Goal: Task Accomplishment & Management: Manage account settings

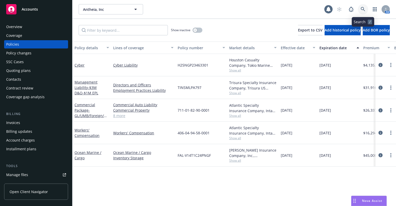
click at [363, 9] on icon at bounding box center [363, 9] width 5 height 5
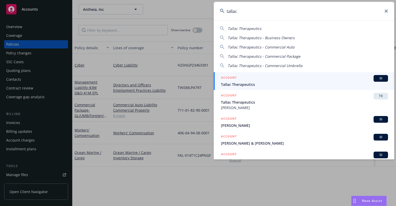
type input "tallac"
click at [247, 81] on div "ACCOUNT BI" at bounding box center [304, 78] width 167 height 7
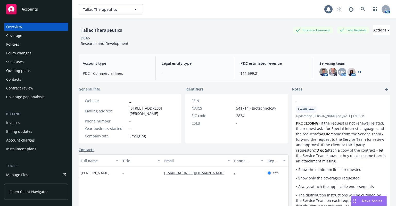
click at [26, 123] on div "Invoices" at bounding box center [36, 123] width 60 height 8
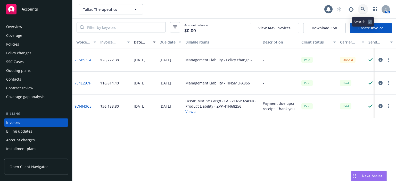
click at [363, 9] on icon at bounding box center [363, 9] width 5 height 5
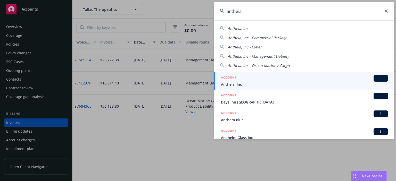
type input "antheia"
drag, startPoint x: 237, startPoint y: 83, endPoint x: 164, endPoint y: 77, distance: 73.1
click at [237, 83] on span "Antheia, Inc" at bounding box center [304, 84] width 167 height 5
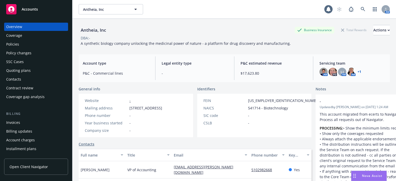
click at [17, 45] on div "Policies" at bounding box center [12, 44] width 13 height 8
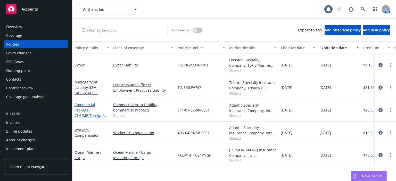
click at [87, 117] on span "- GL/UMB/Foreign/HNOA" at bounding box center [91, 116] width 32 height 16
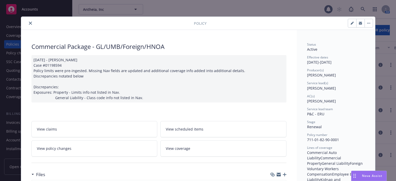
scroll to position [52, 0]
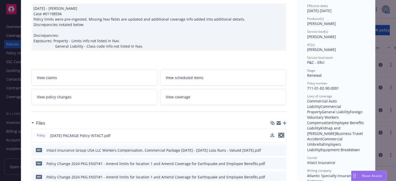
click at [280, 135] on icon "preview file" at bounding box center [281, 136] width 5 height 4
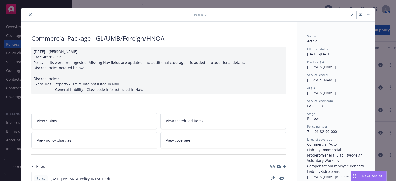
scroll to position [0, 0]
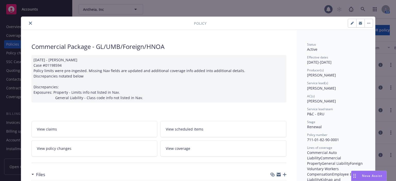
click at [27, 21] on button "close" at bounding box center [30, 23] width 6 height 6
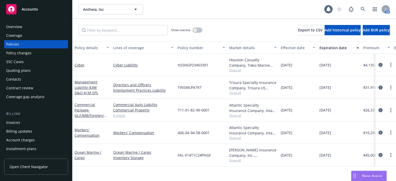
click at [25, 70] on div "Quoting plans" at bounding box center [18, 71] width 25 height 8
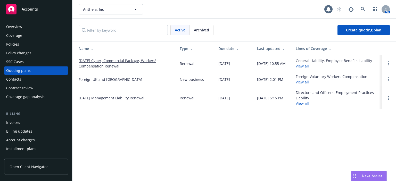
click at [113, 64] on link "09/05/25 Cyber, Commercial Package, Workers' Compensation Renewal" at bounding box center [125, 63] width 93 height 11
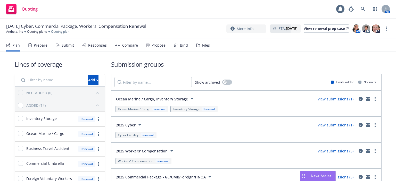
click at [41, 44] on div "Prepare" at bounding box center [41, 45] width 14 height 4
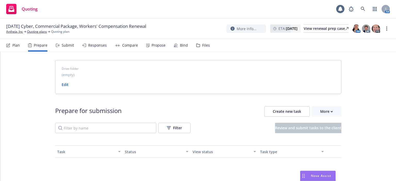
click at [67, 46] on div "Submit" at bounding box center [68, 45] width 12 height 4
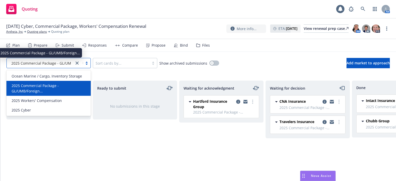
click at [48, 64] on span "2025 Commercial Package - GL/UMB/Foreign..." at bounding box center [51, 63] width 80 height 5
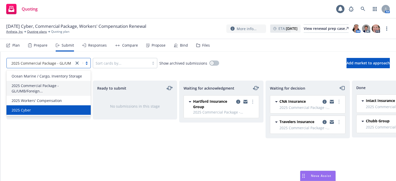
click at [44, 109] on div "2025 Cyber" at bounding box center [49, 110] width 78 height 5
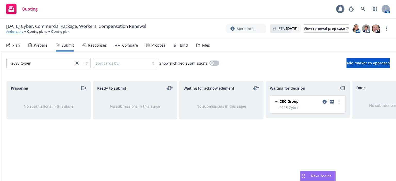
click at [15, 33] on link "Antheia, Inc" at bounding box center [14, 31] width 17 height 5
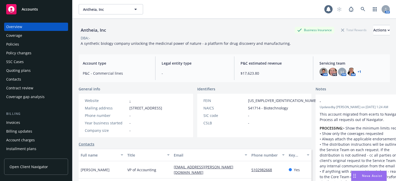
click at [21, 41] on div "Policies" at bounding box center [36, 44] width 60 height 8
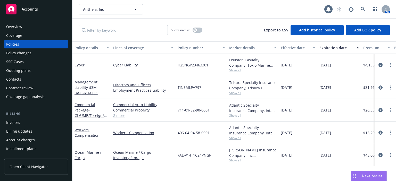
click at [88, 90] on div "Management Liability - $3M D&O-$1M EPL" at bounding box center [92, 88] width 35 height 16
click at [87, 86] on span "- $3M D&O-$1M EPL" at bounding box center [87, 90] width 24 height 10
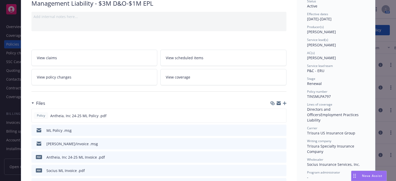
scroll to position [52, 0]
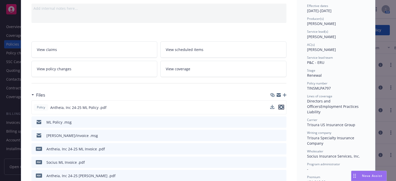
click at [280, 106] on icon "preview file" at bounding box center [281, 108] width 5 height 4
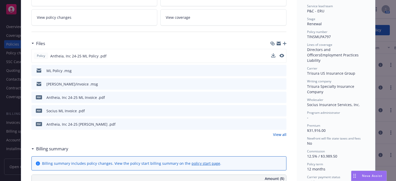
scroll to position [0, 0]
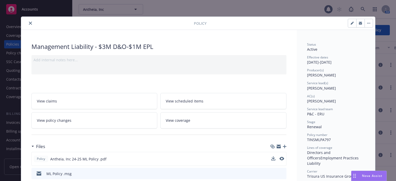
click at [29, 25] on button "close" at bounding box center [30, 23] width 6 height 6
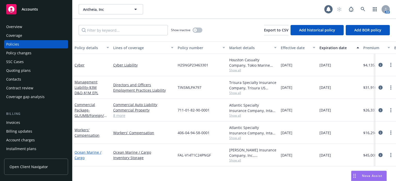
click at [79, 152] on link "Ocean Marine / Cargo" at bounding box center [88, 155] width 27 height 10
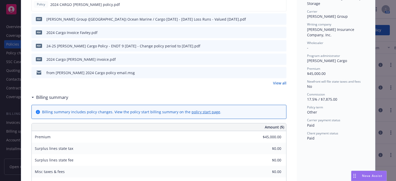
scroll to position [103, 0]
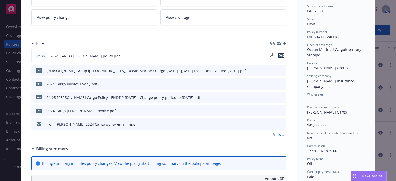
click at [281, 54] on icon "preview file" at bounding box center [281, 56] width 5 height 4
click at [115, 25] on link "View policy changes" at bounding box center [94, 17] width 126 height 16
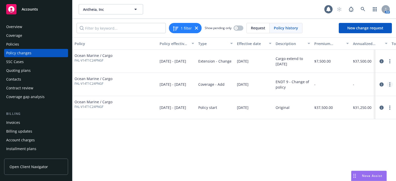
click at [388, 85] on link "more" at bounding box center [390, 85] width 6 height 6
click at [381, 84] on icon "circleInformation" at bounding box center [382, 85] width 4 height 4
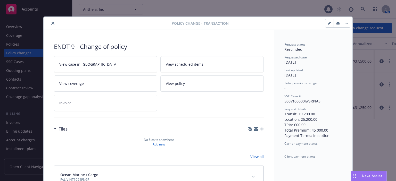
scroll to position [36, 0]
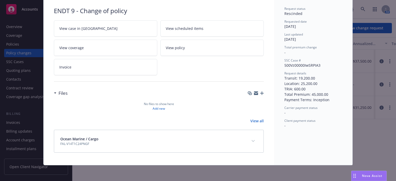
click at [259, 121] on link "View all" at bounding box center [257, 120] width 13 height 5
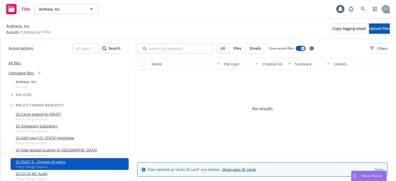
click at [30, 34] on link "Antheia, Inc" at bounding box center [31, 32] width 17 height 5
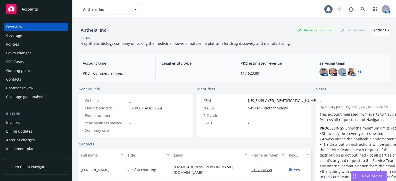
click at [24, 46] on div "Policies" at bounding box center [36, 44] width 60 height 8
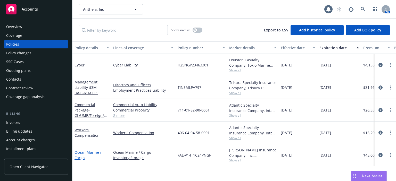
click at [91, 151] on link "Ocean Marine / Cargo" at bounding box center [88, 155] width 27 height 10
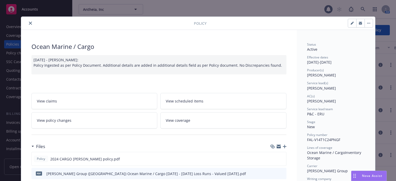
click at [104, 120] on link "View policy changes" at bounding box center [94, 121] width 126 height 16
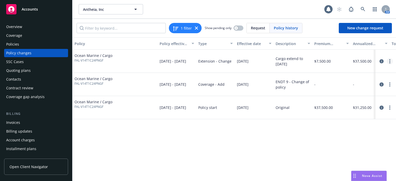
click at [389, 61] on link "more" at bounding box center [390, 61] width 6 height 6
click at [382, 61] on icon "circleInformation" at bounding box center [382, 61] width 4 height 4
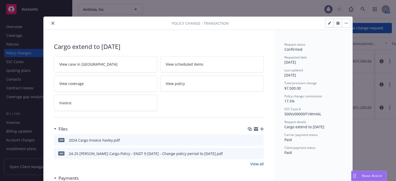
scroll to position [15, 0]
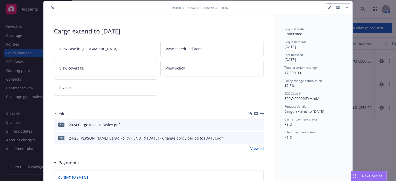
click at [257, 137] on icon "preview file" at bounding box center [259, 138] width 5 height 4
click at [50, 5] on button "close" at bounding box center [53, 8] width 6 height 6
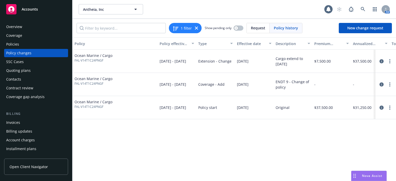
click at [46, 28] on div "Overview" at bounding box center [36, 27] width 60 height 8
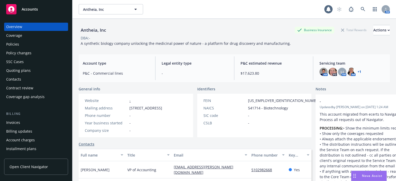
click at [46, 43] on div "Policies" at bounding box center [36, 44] width 60 height 8
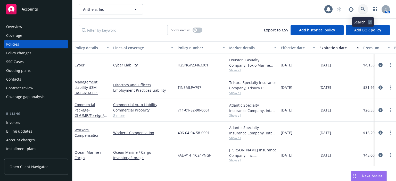
click at [364, 10] on icon at bounding box center [363, 9] width 5 height 5
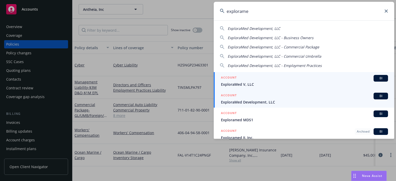
type input "explorame"
click at [253, 99] on div "ACCOUNT BI" at bounding box center [304, 96] width 167 height 7
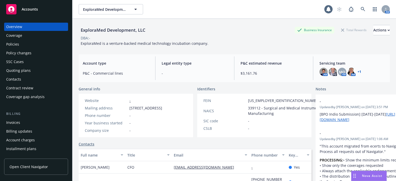
click at [17, 44] on div "Policies" at bounding box center [12, 44] width 13 height 8
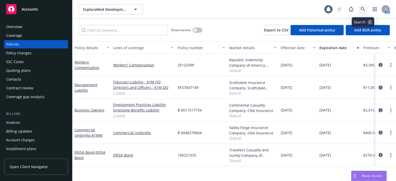
click at [360, 7] on link at bounding box center [363, 9] width 10 height 10
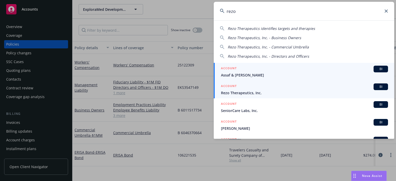
type input "rezo"
click at [245, 89] on div "ACCOUNT BI" at bounding box center [304, 87] width 167 height 7
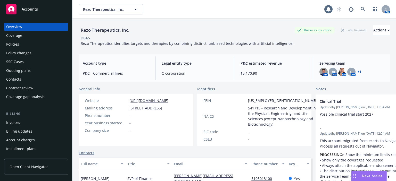
click at [28, 46] on div "Policies" at bounding box center [36, 44] width 60 height 8
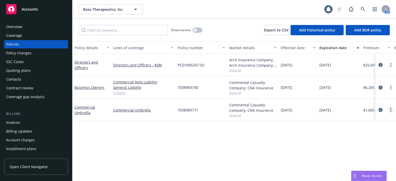
click at [391, 111] on icon "more" at bounding box center [391, 110] width 1 height 4
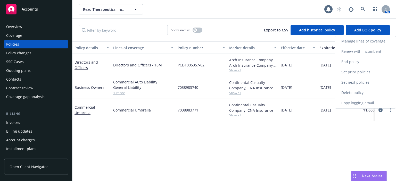
click at [350, 53] on link "Renew with incumbent" at bounding box center [366, 51] width 61 height 10
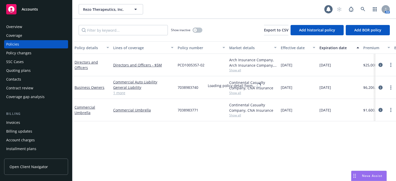
select select "12"
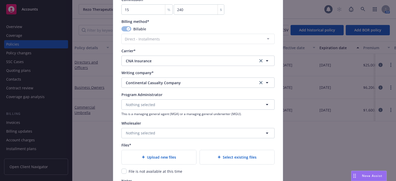
scroll to position [465, 0]
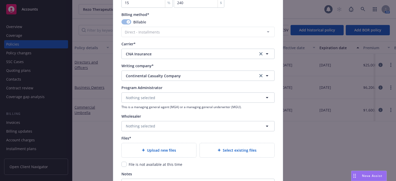
click at [171, 148] on span "Upload new files" at bounding box center [161, 150] width 29 height 5
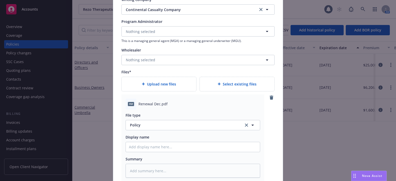
scroll to position [568, 0]
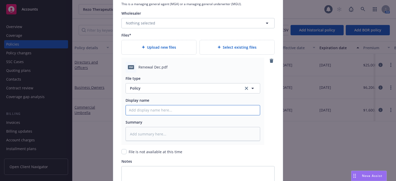
click at [145, 110] on input "Policy display name" at bounding box center [193, 111] width 134 height 10
type textarea "x"
type input "2"
type textarea "x"
type input "25"
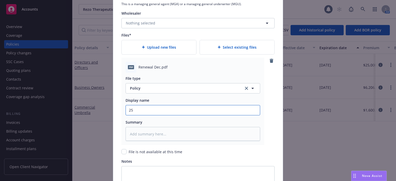
type textarea "x"
type input "25-"
type textarea "x"
type input "25-2"
type textarea "x"
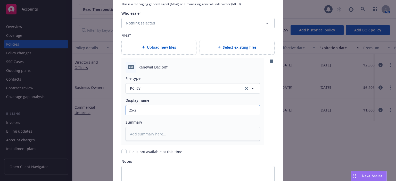
type input "25-26"
type textarea "x"
type input "25-26"
type textarea "x"
type input "25-26 U"
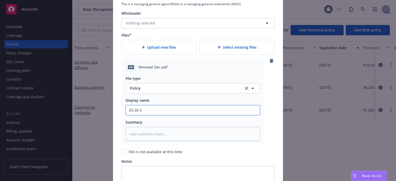
type textarea "x"
type input "25-26 Um"
type textarea "x"
type input "25-26 Umb"
type textarea "x"
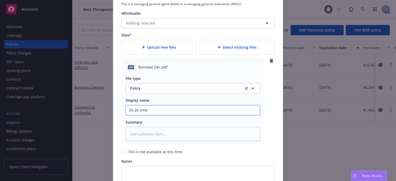
type input "25-26 Umbr"
type textarea "x"
type input "25-26 Umbrel"
type textarea "x"
type input "25-26 Umbrell"
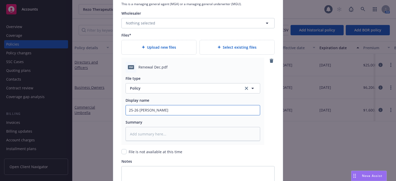
type textarea "x"
type input "25-26 Umbrella"
type textarea "x"
type input "25-26 Umbrella"
type textarea "x"
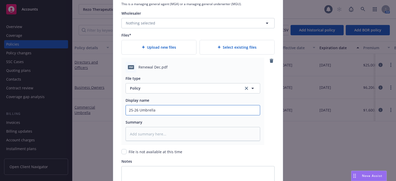
type input "25-26 Umbrella p"
type textarea "x"
type input "25-26 Umbrella po"
type textarea "x"
type input "25-26 Umbrella pol"
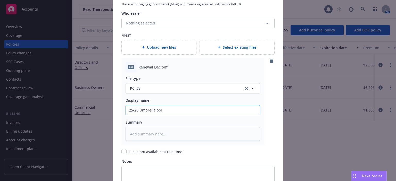
type textarea "x"
type input "25-26 Umbrella poli"
type textarea "x"
type input "25-26 Umbrella policy"
type textarea "x"
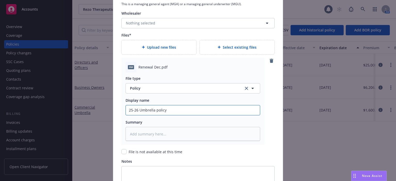
type input "25-26 Umbrella policy"
type textarea "x"
type input "25-26 Umbrella policy C"
type textarea "x"
type input "25-26 Umbrella policy CN"
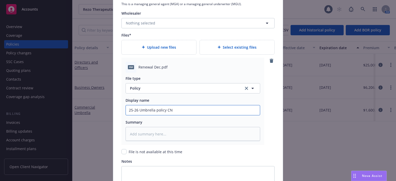
type textarea "x"
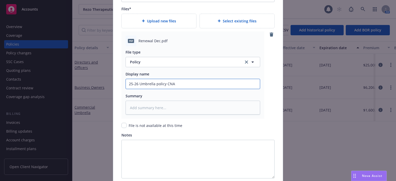
scroll to position [639, 0]
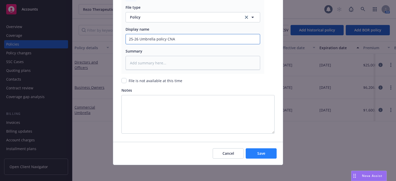
type input "25-26 Umbrella policy CNA"
click at [261, 155] on span "Save" at bounding box center [262, 153] width 8 height 5
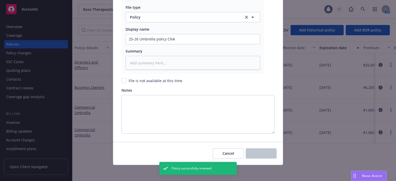
type textarea "x"
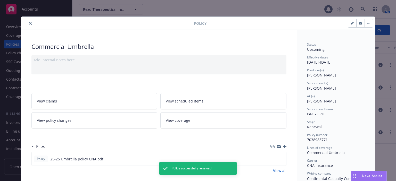
click at [28, 25] on button "close" at bounding box center [30, 23] width 6 height 6
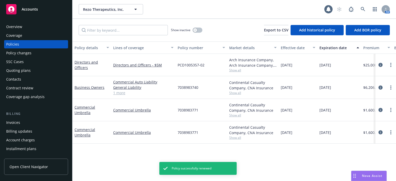
click at [193, 88] on span "7038983740" at bounding box center [188, 87] width 21 height 5
copy span "7038983740"
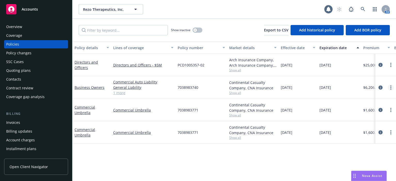
click at [392, 89] on circle "more" at bounding box center [391, 89] width 1 height 1
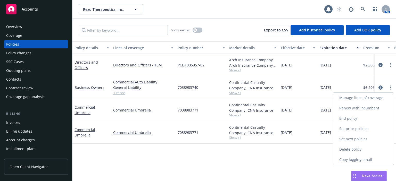
click at [351, 109] on link "Renew with incumbent" at bounding box center [364, 108] width 61 height 10
select select "12"
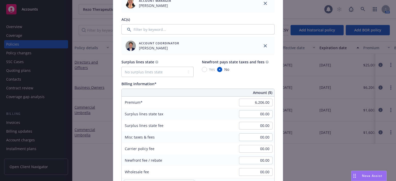
scroll to position [258, 0]
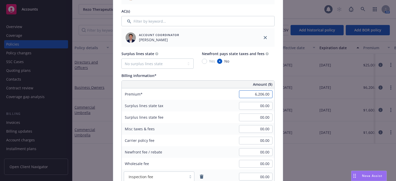
click at [240, 94] on input "6,206.00" at bounding box center [256, 95] width 34 height 8
type input "8,821.00"
type input "1323.15"
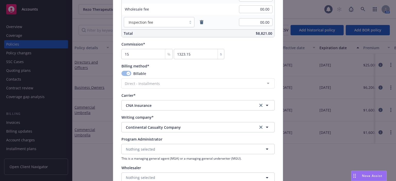
scroll to position [465, 0]
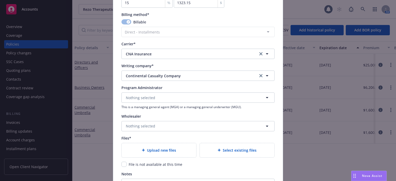
click at [159, 148] on span "Upload new files" at bounding box center [161, 150] width 29 height 5
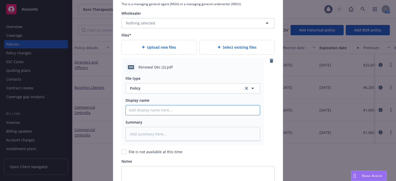
click at [138, 108] on input "Policy display name" at bounding box center [193, 111] width 134 height 10
type textarea "x"
type input "2"
type textarea "x"
type input "25"
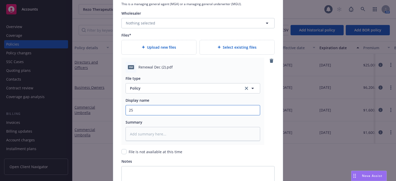
type textarea "x"
type input "25-"
type textarea "x"
type input "25-2"
type textarea "x"
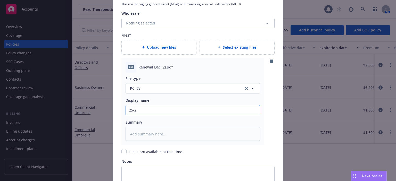
type input "25-26"
type textarea "x"
type input "25-26"
type textarea "x"
type input "25-26 B"
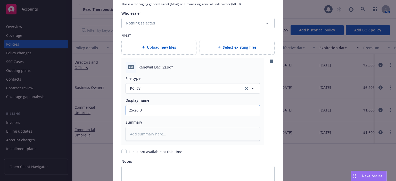
type textarea "x"
type input "25-26 Bu"
type textarea "x"
type input "25-26 Bus"
type textarea "x"
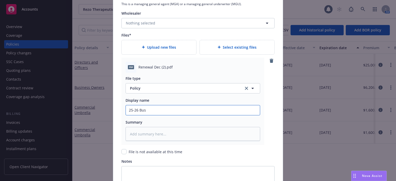
type input "25-26 Busi"
type textarea "x"
type input "25-26 Busin"
type textarea "x"
type input "25-26 Busine"
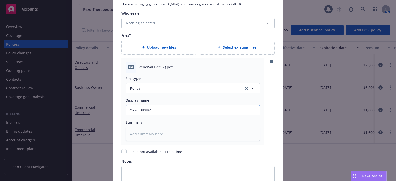
type textarea "x"
type input "25-26 Busines"
type textarea "x"
type input "25-26 Business"
type textarea "x"
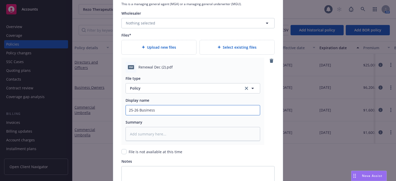
type input "25-26 Business"
type textarea "x"
type input "25-26 Business O"
type textarea "x"
type input "25-26 Business On"
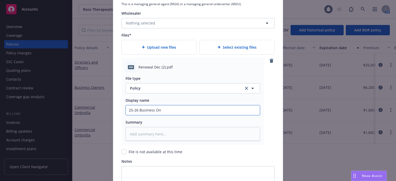
type textarea "x"
type input "25-26 Business Onwe"
type textarea "x"
type input "25-26 Business Onwer"
type textarea "x"
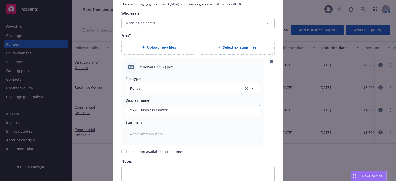
type input "25-26 Business Onwe"
type textarea "x"
type input "25-26 Business Onw"
type textarea "x"
type input "25-26 Business On"
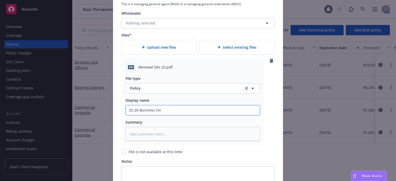
type textarea "x"
type input "25-26 Business O"
type textarea "x"
type input "25-26 Business Ow"
type textarea "x"
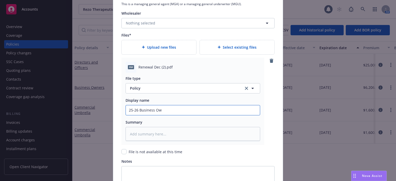
type input "25-26 Business Own"
type textarea "x"
type input "25-26 Business Owne"
type textarea "x"
type input "25-26 Business Owner"
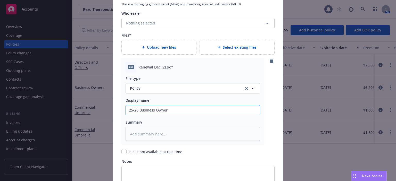
type textarea "x"
type input "25-26 Business Owners"
type textarea "x"
type input "25-26 Business Owners"
type textarea "x"
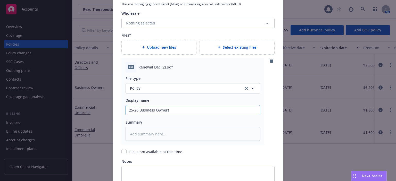
type input "25-26 Business Owners p"
type textarea "x"
type input "25-26 Business Owners po"
type textarea "x"
type input "25-26 Business Owners pol"
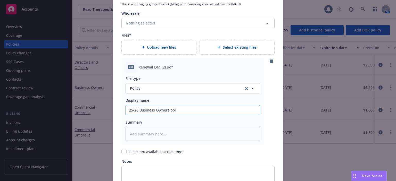
type textarea "x"
type input "25-26 Business Owners poli"
type textarea "x"
type input "25-26 Business Owners polic"
type textarea "x"
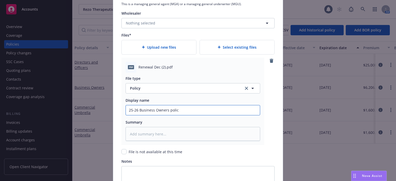
type input "25-26 Business Owners policy"
type textarea "x"
type input "25-26 Business Owners policy"
type textarea "x"
type input "25-26 Business Owners policy C"
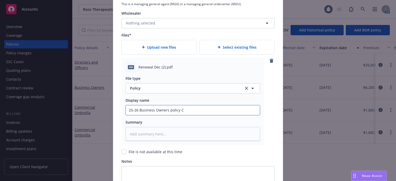
type textarea "x"
type input "25-26 Business Owners policy CN"
type textarea "x"
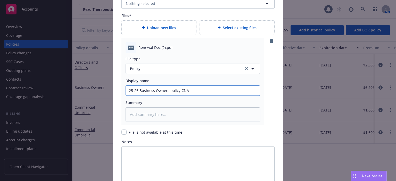
scroll to position [639, 0]
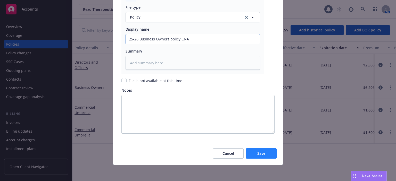
type input "25-26 Business Owners policy CNA"
click at [266, 154] on button "Save" at bounding box center [261, 154] width 31 height 10
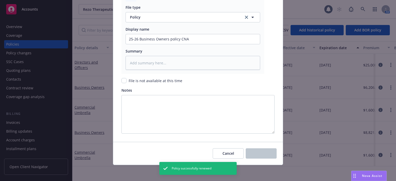
type textarea "x"
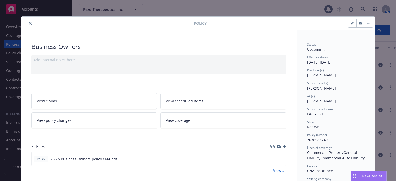
click at [29, 22] on icon "close" at bounding box center [30, 23] width 3 height 3
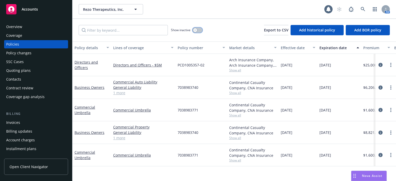
click at [199, 29] on button "button" at bounding box center [198, 30] width 10 height 5
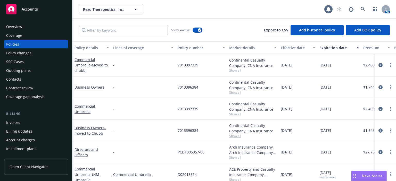
click at [195, 88] on span "7013396384" at bounding box center [188, 87] width 21 height 5
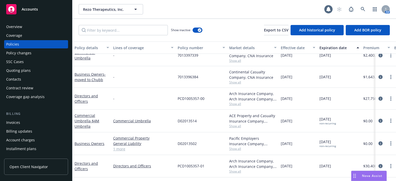
click at [190, 148] on div "D02013502" at bounding box center [202, 144] width 52 height 23
click at [190, 145] on span "D02013502" at bounding box center [187, 143] width 19 height 5
copy span "D02013502"
click at [43, 27] on div "Overview" at bounding box center [36, 27] width 60 height 8
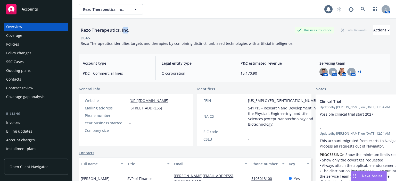
drag, startPoint x: 128, startPoint y: 29, endPoint x: 124, endPoint y: 30, distance: 4.2
click at [124, 30] on div "Rezo Therapeutics, Inc." at bounding box center [105, 30] width 53 height 7
drag, startPoint x: 132, startPoint y: 30, endPoint x: 81, endPoint y: 31, distance: 50.3
click at [81, 31] on div "Rezo Therapeutics, Inc. Business Insurance Total Rewards Actions" at bounding box center [235, 30] width 312 height 10
copy div "Rezo Therapeutics, Inc."
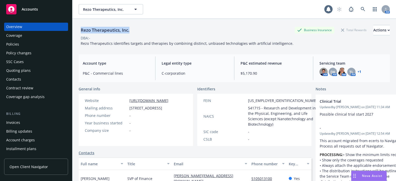
click at [34, 71] on div "Quoting plans" at bounding box center [36, 71] width 60 height 8
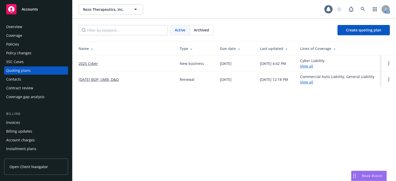
click at [93, 79] on link "09/29/25 BOP, UMB, D&O" at bounding box center [99, 79] width 40 height 5
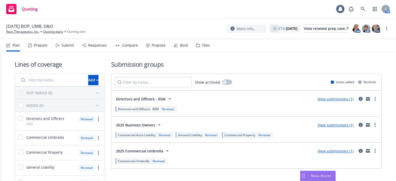
click at [327, 126] on link "View submissions (1)" at bounding box center [336, 125] width 36 height 5
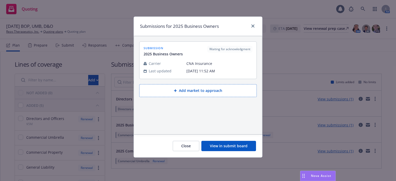
click at [170, 89] on button "Add market to approach" at bounding box center [198, 90] width 118 height 13
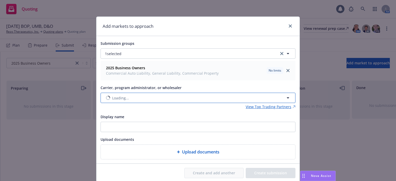
click at [164, 100] on button "Loading..." at bounding box center [198, 98] width 195 height 10
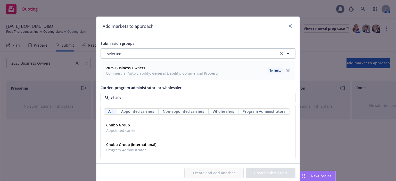
type input "chubb"
click at [153, 128] on div "Chubb Group Appointed carrier" at bounding box center [198, 128] width 188 height 13
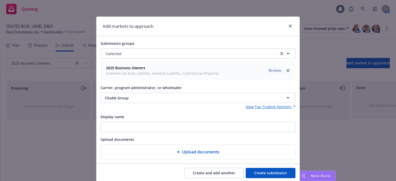
click at [264, 174] on button "Create submission" at bounding box center [271, 173] width 50 height 10
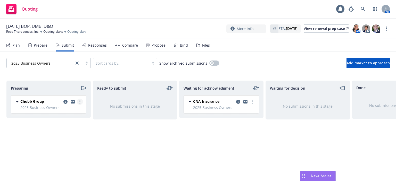
click at [80, 101] on circle "more" at bounding box center [80, 101] width 1 height 1
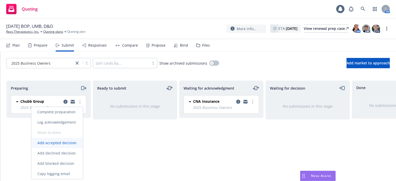
click at [76, 144] on span "Add accepted decision" at bounding box center [57, 143] width 52 height 5
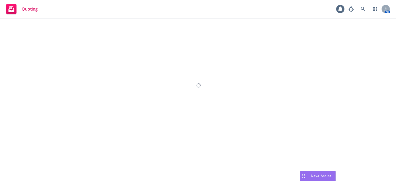
select select "12"
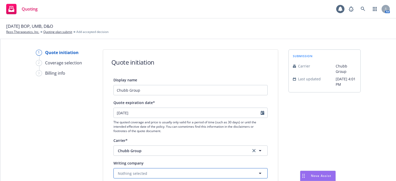
click at [146, 176] on button "Nothing selected" at bounding box center [191, 174] width 154 height 10
type input "pac"
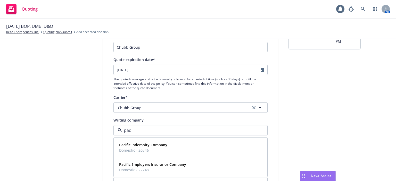
scroll to position [52, 0]
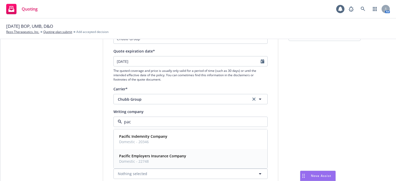
click at [159, 160] on span "Domestic - 22748" at bounding box center [152, 161] width 67 height 5
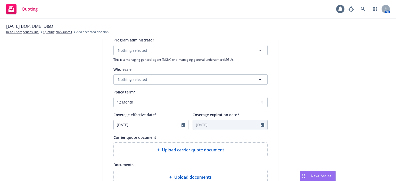
scroll to position [155, 0]
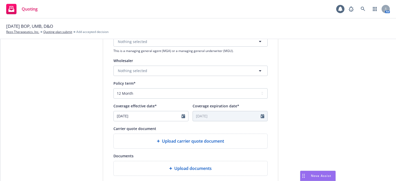
click at [163, 147] on div "Upload carrier quote document" at bounding box center [191, 141] width 154 height 14
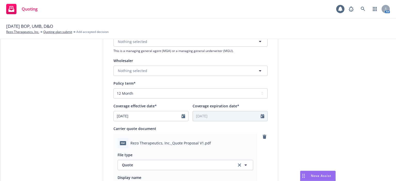
scroll to position [207, 0]
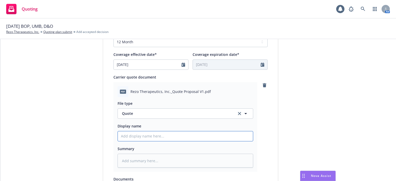
click at [194, 139] on input "Display name" at bounding box center [185, 137] width 135 height 10
type textarea "x"
type input "2"
type textarea "x"
type input "25"
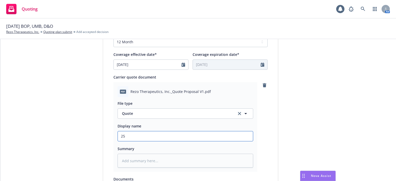
type textarea "x"
type input "25-"
type textarea "x"
type input "25-2"
type textarea "x"
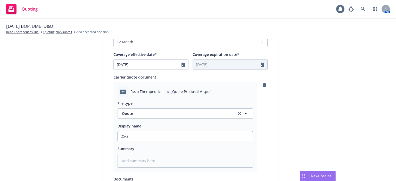
type input "25-26"
type textarea "x"
type input "25-26"
type textarea "x"
type input "25-26 B"
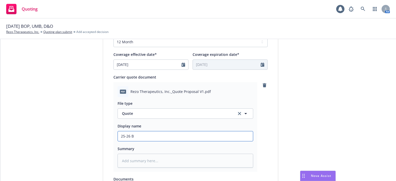
type textarea "x"
type input "25-26 BO"
type textarea "x"
type input "25-26 BOP"
type textarea "x"
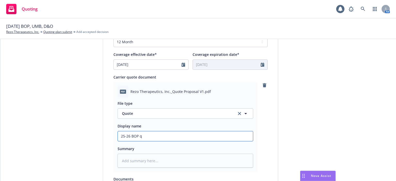
type input "25-26 BOP qu"
type textarea "x"
type input "25-26 BOP quo"
type textarea "x"
type input "25-26 BOP quot"
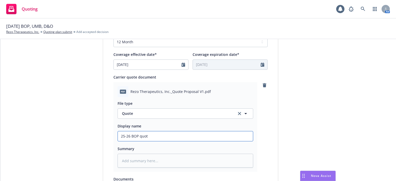
type textarea "x"
type input "25-26 BOP quote"
type textarea "x"
type input "25-26 BOP quote"
type textarea "x"
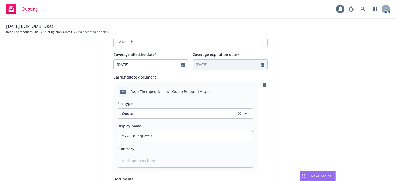
type input "25-26 BOP quote Ch"
type textarea "x"
type input "25-26 BOP quote Chu"
type textarea "x"
type input "25-26 BOP quote Chub"
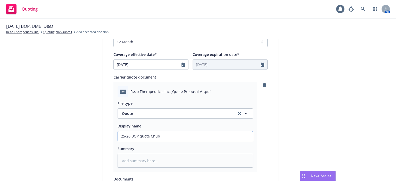
type textarea "x"
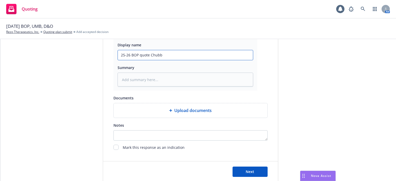
scroll to position [299, 0]
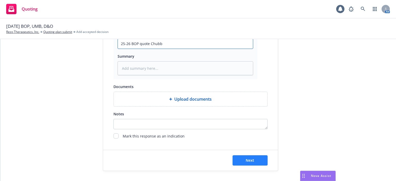
type input "25-26 BOP quote Chubb"
click at [252, 160] on button "Next" at bounding box center [250, 161] width 35 height 10
type textarea "x"
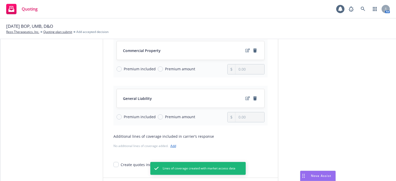
scroll to position [147, 0]
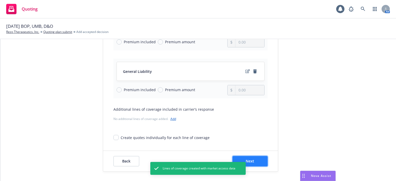
click at [255, 158] on button "Next" at bounding box center [250, 161] width 35 height 10
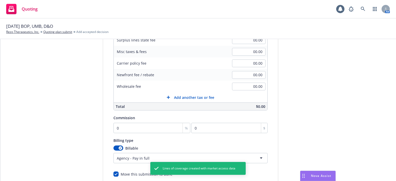
scroll to position [90, 0]
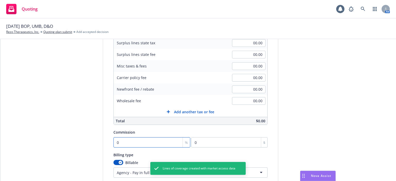
click at [160, 146] on input "0" at bounding box center [152, 143] width 77 height 10
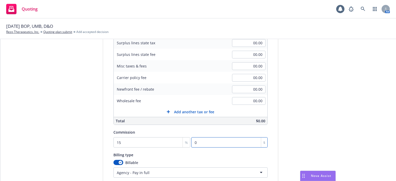
type input "0"
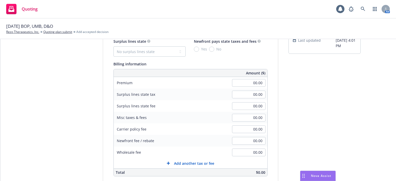
scroll to position [0, 0]
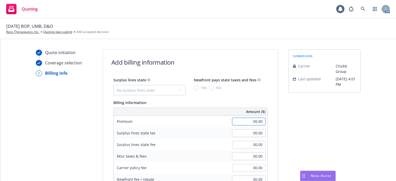
click at [247, 118] on input "00.00" at bounding box center [249, 122] width 34 height 8
type input "11,940.00"
click at [246, 135] on input "00.00" at bounding box center [249, 134] width 34 height 8
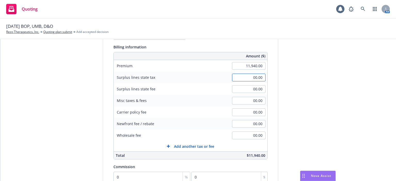
scroll to position [103, 0]
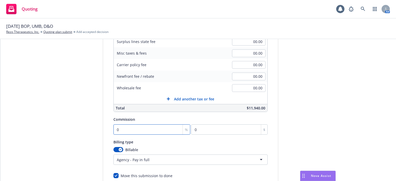
type input "1"
type input "119.4"
type input "15"
type input "1791"
type input "15"
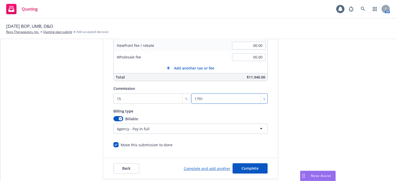
scroll to position [142, 0]
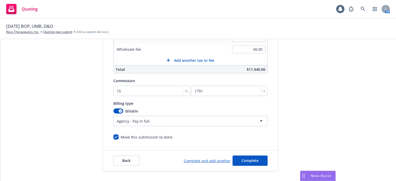
click at [161, 124] on html "Quoting 1 AM 09/29/25 BOP, UMB, D&O Rezo Therapeutics, Inc. Quoting plan submit…" at bounding box center [198, 90] width 396 height 181
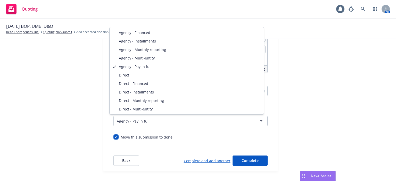
select select "DIRECT"
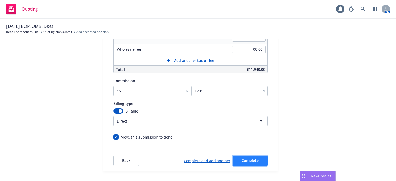
click at [251, 160] on span "Complete" at bounding box center [250, 160] width 17 height 5
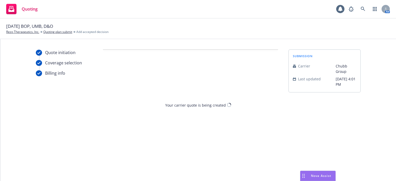
scroll to position [0, 0]
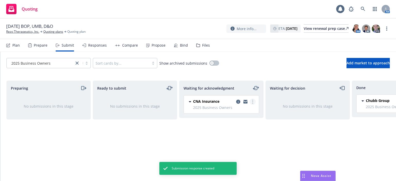
click at [252, 100] on circle "more" at bounding box center [252, 100] width 1 height 1
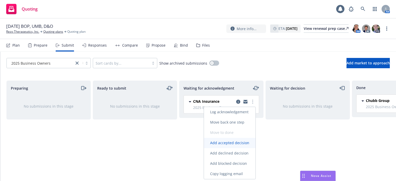
click at [246, 142] on span "Add accepted decision" at bounding box center [230, 143] width 52 height 5
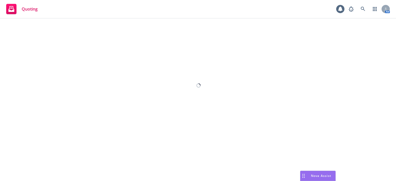
select select "12"
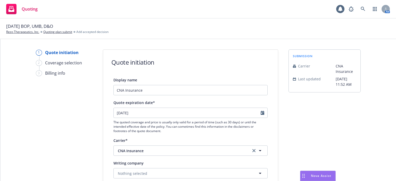
scroll to position [224, 0]
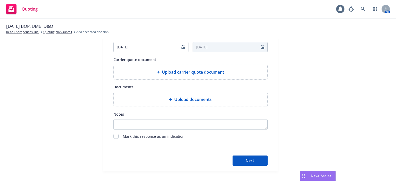
click at [117, 137] on div "Mark this response as an indication" at bounding box center [191, 137] width 154 height 6
click at [116, 136] on input "checkbox" at bounding box center [116, 136] width 5 height 5
checkbox input "true"
click at [241, 159] on button "Next" at bounding box center [250, 161] width 35 height 10
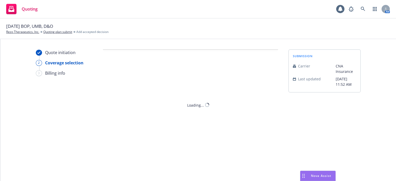
scroll to position [0, 0]
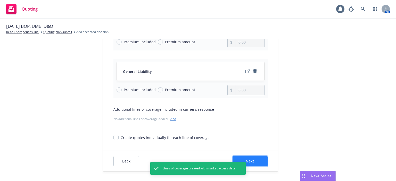
click at [250, 159] on span "Next" at bounding box center [250, 161] width 9 height 5
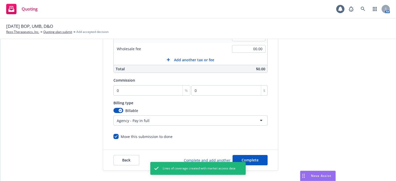
scroll to position [142, 0]
click at [133, 95] on input "0" at bounding box center [152, 91] width 77 height 10
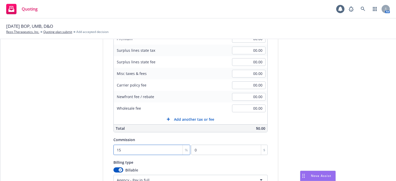
scroll to position [0, 0]
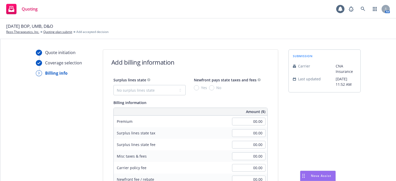
type input "0"
click at [252, 129] on div "00.00" at bounding box center [249, 133] width 37 height 11
click at [244, 118] on input "00.00" at bounding box center [249, 122] width 34 height 8
type input "8,821.00"
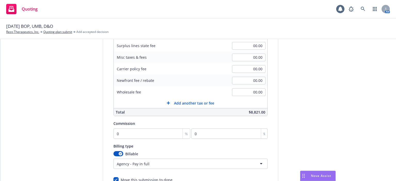
scroll to position [103, 0]
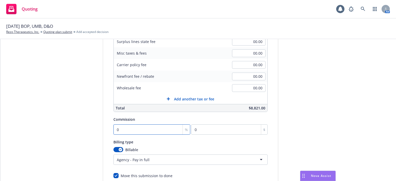
click at [150, 133] on input "0" at bounding box center [152, 130] width 77 height 10
type input "1"
type input "88.21"
type input "15"
type input "1323.15"
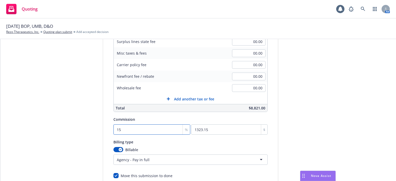
type input "15"
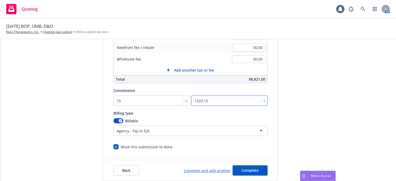
scroll to position [142, 0]
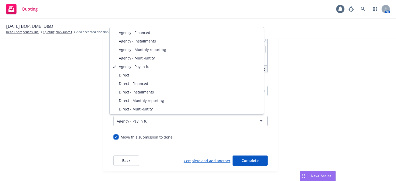
click at [152, 123] on html "Quoting 1 AM 09/29/25 BOP, UMB, D&O Rezo Therapeutics, Inc. Quoting plan submit…" at bounding box center [198, 90] width 396 height 181
select select "DIRECT"
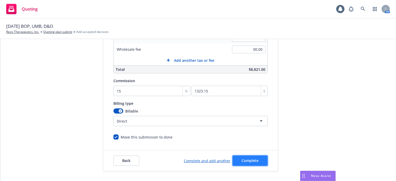
click at [249, 157] on button "Complete" at bounding box center [250, 161] width 35 height 10
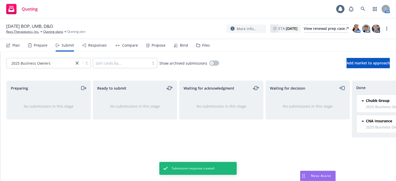
click at [100, 49] on div "Responses" at bounding box center [94, 45] width 25 height 12
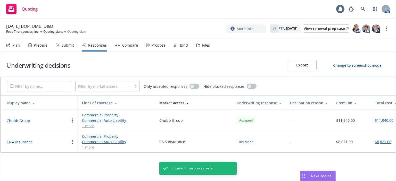
click at [122, 47] on div "Compare" at bounding box center [130, 45] width 16 height 4
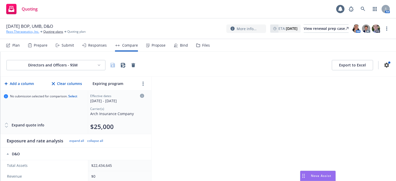
click at [25, 33] on link "Rezo Therapeutics, Inc." at bounding box center [22, 31] width 33 height 5
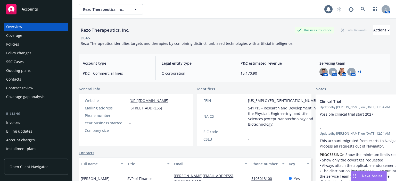
click at [24, 43] on div "Policies" at bounding box center [36, 44] width 60 height 8
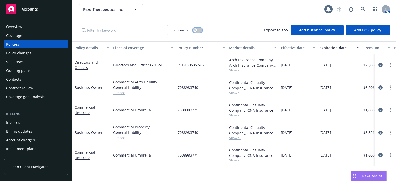
click at [201, 29] on button "button" at bounding box center [198, 30] width 10 height 5
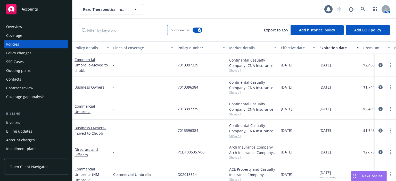
click at [142, 33] on input "Filter by keyword..." at bounding box center [123, 30] width 89 height 10
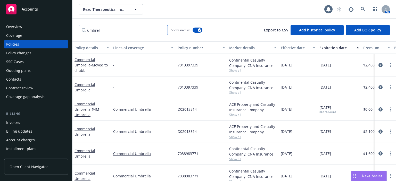
type input "umbrel"
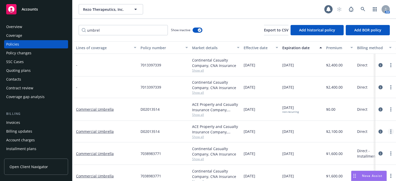
drag, startPoint x: 361, startPoint y: 132, endPoint x: 390, endPoint y: 133, distance: 28.7
click at [390, 133] on div "Commercial Umbrella Commercial Umbrella D02013514 ACE Property and Casualty Ins…" at bounding box center [284, 132] width 498 height 22
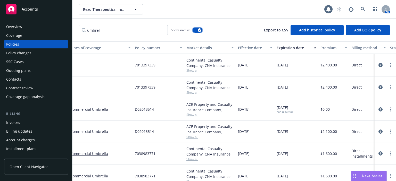
click at [197, 28] on button "button" at bounding box center [198, 30] width 10 height 5
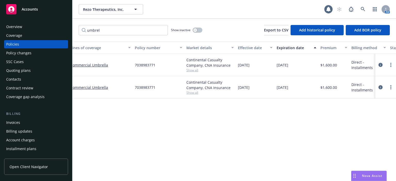
click at [22, 36] on div "Coverage" at bounding box center [14, 35] width 16 height 8
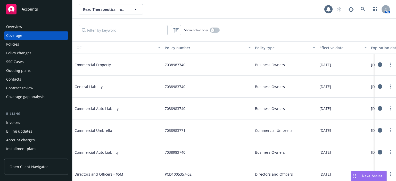
click at [22, 46] on div "Policies" at bounding box center [36, 44] width 60 height 8
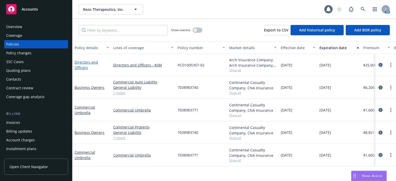
click at [82, 66] on link "Directors and Officers" at bounding box center [86, 65] width 23 height 10
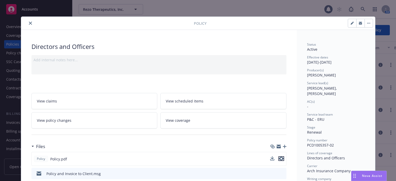
click at [279, 158] on icon "preview file" at bounding box center [281, 159] width 5 height 4
click at [28, 20] on button "close" at bounding box center [30, 23] width 6 height 6
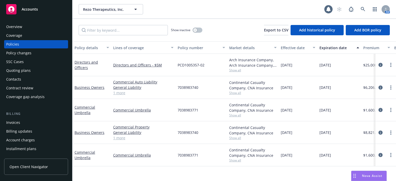
click at [11, 68] on div "Quoting plans" at bounding box center [18, 71] width 25 height 8
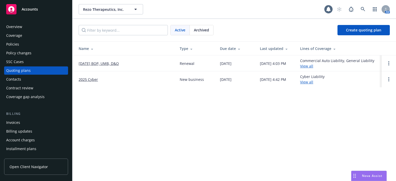
click at [94, 65] on link "09/29/25 BOP, UMB, D&O" at bounding box center [99, 63] width 40 height 5
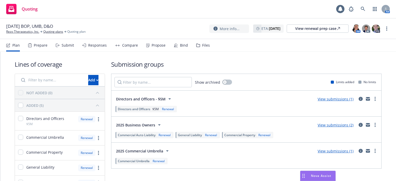
click at [64, 50] on div "Submit" at bounding box center [65, 45] width 18 height 12
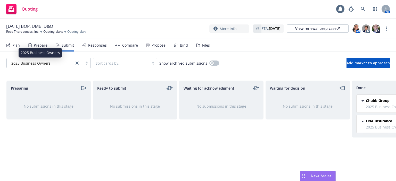
click at [50, 66] on div "2025 Business Owners" at bounding box center [40, 63] width 62 height 5
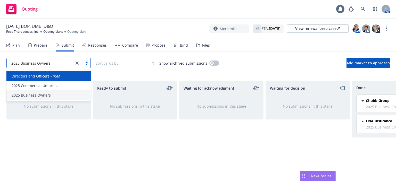
click at [45, 76] on span "Directors and Officers - $5M" at bounding box center [36, 76] width 49 height 5
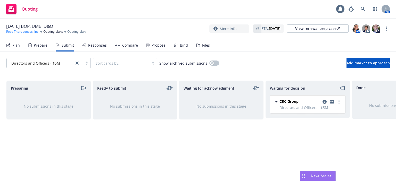
click at [13, 31] on link "Rezo Therapeutics, Inc." at bounding box center [22, 31] width 33 height 5
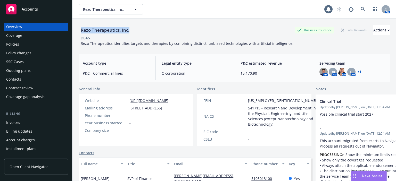
drag, startPoint x: 136, startPoint y: 31, endPoint x: 81, endPoint y: 34, distance: 55.8
click at [81, 34] on div "Rezo Therapeutics, Inc. Business Insurance Total Rewards Actions" at bounding box center [235, 30] width 312 height 10
copy div "Rezo Therapeutics, Inc."
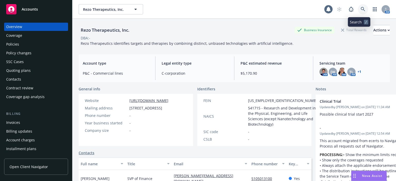
click at [361, 11] on icon at bounding box center [363, 9] width 5 height 5
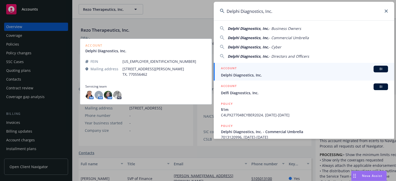
type input "Delphi Diagnostics, Inc."
click at [232, 76] on span "Delphi Diagnostics, Inc." at bounding box center [304, 75] width 167 height 5
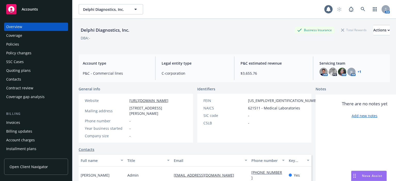
click at [24, 47] on div "Policies" at bounding box center [36, 44] width 60 height 8
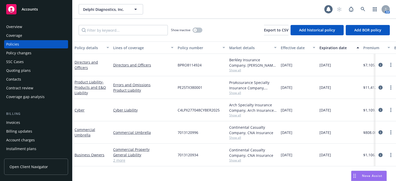
click at [187, 66] on span "BPRO8114924" at bounding box center [190, 64] width 24 height 5
click at [28, 28] on div "Overview" at bounding box center [36, 27] width 60 height 8
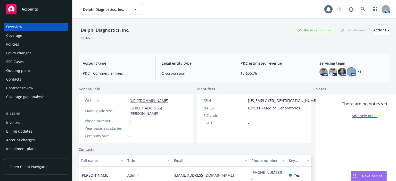
click at [351, 74] on span "JJ" at bounding box center [352, 71] width 2 height 5
click at [12, 44] on div "Policies" at bounding box center [12, 44] width 13 height 8
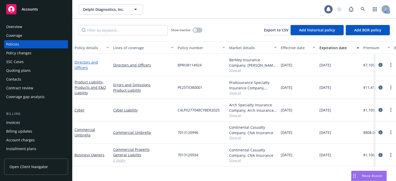
click at [77, 62] on link "Directors and Officers" at bounding box center [86, 65] width 23 height 10
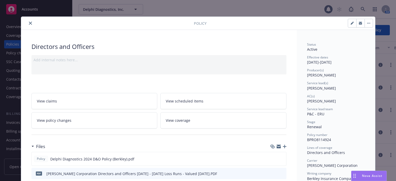
click at [29, 22] on icon "close" at bounding box center [30, 23] width 3 height 3
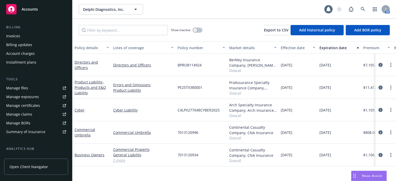
scroll to position [155, 0]
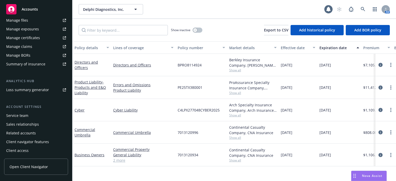
click at [30, 120] on div "Service team" at bounding box center [36, 116] width 60 height 8
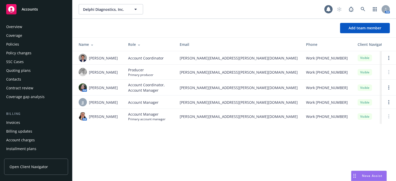
scroll to position [155, 0]
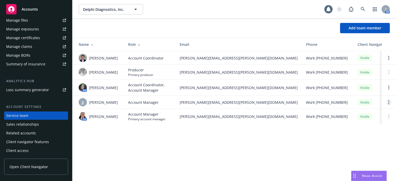
click at [392, 104] on link "Open options" at bounding box center [389, 102] width 6 height 6
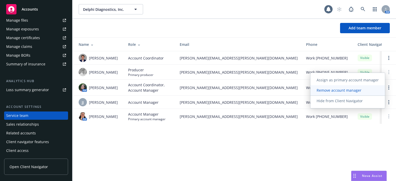
click at [350, 92] on span "Remove account manager" at bounding box center [339, 90] width 57 height 5
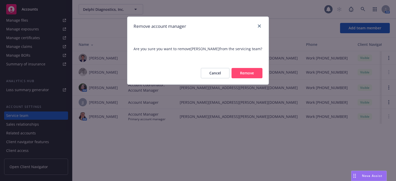
click at [256, 75] on button "Remove" at bounding box center [247, 73] width 31 height 10
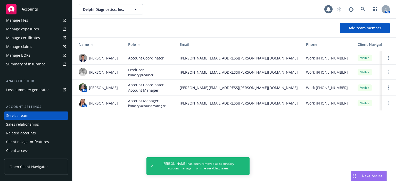
scroll to position [0, 0]
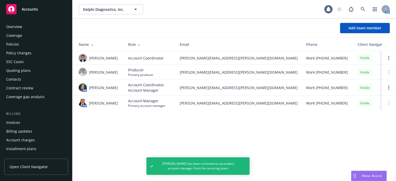
click at [5, 44] on link "Policies" at bounding box center [36, 44] width 64 height 8
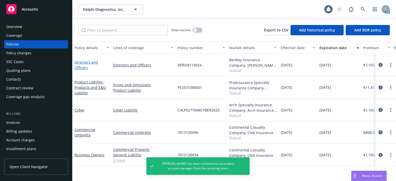
click at [80, 68] on link "Directors and Officers" at bounding box center [86, 65] width 23 height 10
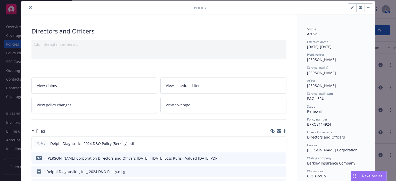
scroll to position [67, 0]
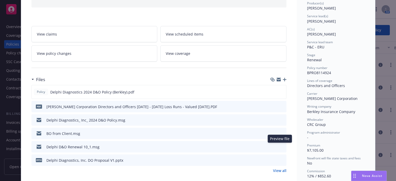
click at [282, 147] on icon "preview file" at bounding box center [282, 147] width 5 height 4
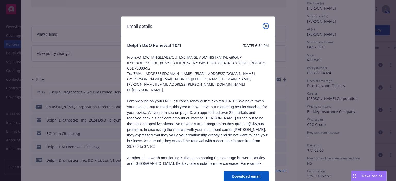
click at [265, 27] on icon "close" at bounding box center [266, 26] width 3 height 3
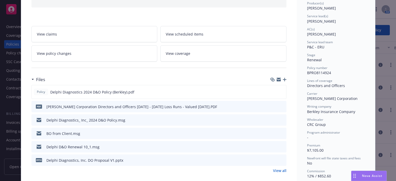
click at [278, 170] on link "View all" at bounding box center [279, 170] width 13 height 5
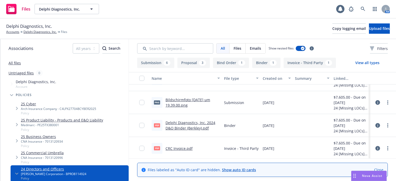
scroll to position [290, 0]
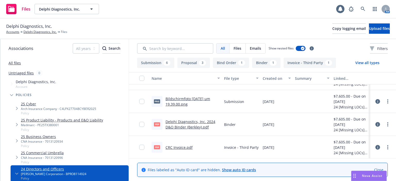
click at [180, 149] on link "CRC Invoice.pdf" at bounding box center [179, 147] width 27 height 5
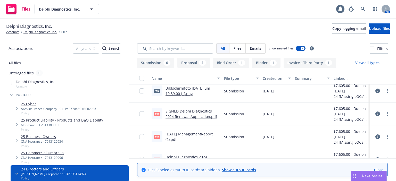
scroll to position [135, 0]
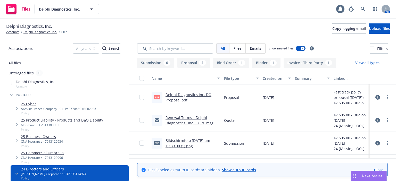
click at [176, 122] on link "Renewal Terms _ Delphi Diagnostics_ Inc_ _ CRC.msg" at bounding box center [190, 120] width 48 height 10
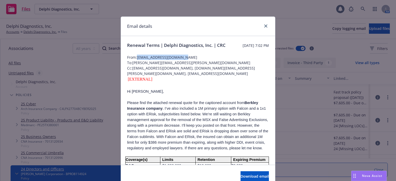
drag, startPoint x: 185, startPoint y: 63, endPoint x: 137, endPoint y: 63, distance: 48.3
click at [137, 60] on span "From: [EMAIL_ADDRESS][DOMAIN_NAME]" at bounding box center [198, 57] width 142 height 5
copy span "[EMAIL_ADDRESS][DOMAIN_NAME]"
click at [265, 26] on icon "close" at bounding box center [266, 26] width 3 height 3
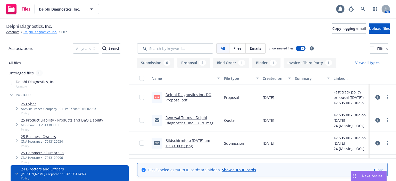
click at [32, 31] on link "Delphi Diagnostics, Inc." at bounding box center [39, 32] width 33 height 5
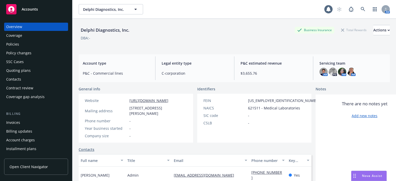
click at [19, 43] on div "Policies" at bounding box center [36, 44] width 60 height 8
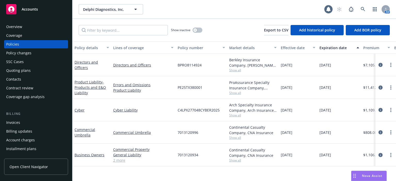
click at [53, 72] on div "Quoting plans" at bounding box center [36, 71] width 60 height 8
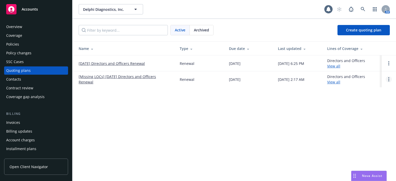
click at [389, 79] on icon "Open options" at bounding box center [389, 79] width 1 height 4
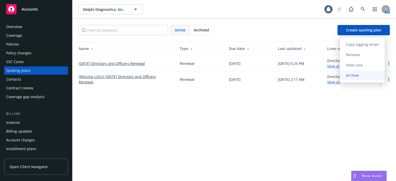
click at [361, 76] on span "Archive" at bounding box center [352, 75] width 25 height 5
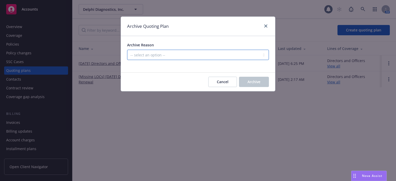
click at [170, 54] on select "-- select an option -- All policies in this renewal plan are auto-renewed Creat…" at bounding box center [198, 55] width 142 height 10
select select "ARCHIVED_RENEWAL_POLICY_AUTO_RENEWED"
click at [127, 50] on select "-- select an option -- All policies in this renewal plan are auto-renewed Creat…" at bounding box center [198, 55] width 142 height 10
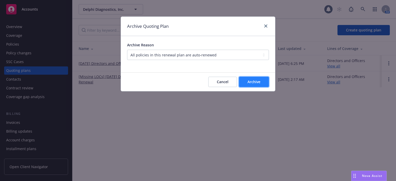
click at [267, 86] on button "Archive" at bounding box center [254, 82] width 30 height 10
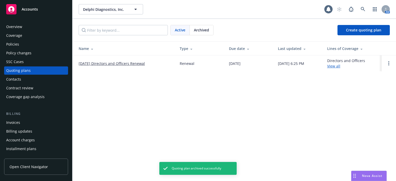
click at [113, 64] on link "[DATE] Directors and Officers Renewal" at bounding box center [112, 63] width 66 height 5
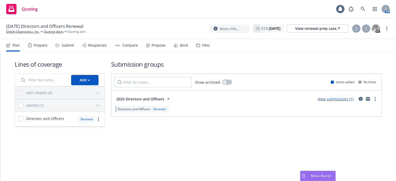
click at [203, 44] on div "Files" at bounding box center [206, 45] width 8 height 4
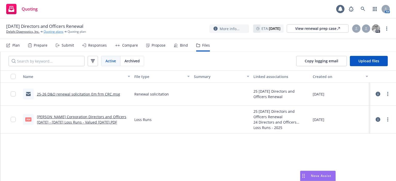
click at [49, 33] on link "Quoting plans" at bounding box center [54, 31] width 20 height 5
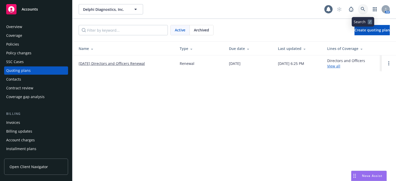
click at [363, 6] on link at bounding box center [363, 9] width 10 height 10
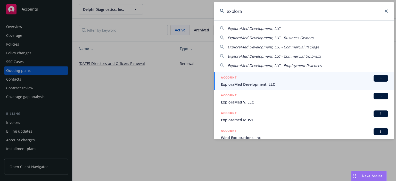
type input "explora"
click at [274, 85] on span "ExploraMed Development, LLC" at bounding box center [304, 84] width 167 height 5
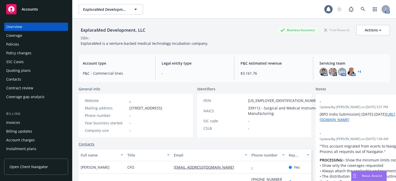
click at [45, 46] on div "Policies" at bounding box center [36, 44] width 60 height 8
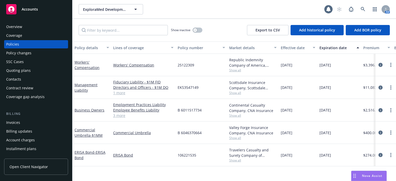
click at [192, 63] on span "25122309" at bounding box center [186, 64] width 17 height 5
click at [190, 111] on span "B 6011517734" at bounding box center [190, 110] width 24 height 5
click at [190, 110] on span "B 6011517734" at bounding box center [190, 110] width 24 height 5
click at [92, 109] on link "Business Owners" at bounding box center [90, 110] width 30 height 5
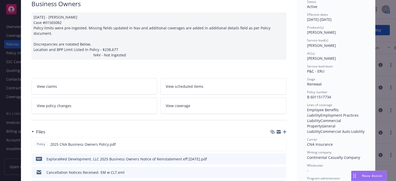
scroll to position [52, 0]
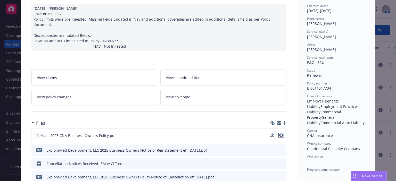
click at [281, 134] on icon "preview file" at bounding box center [281, 136] width 5 height 4
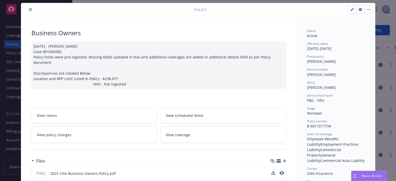
scroll to position [0, 0]
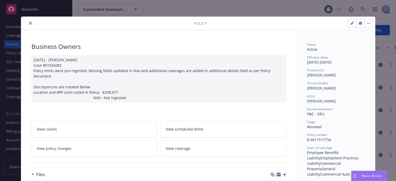
click at [29, 22] on icon "close" at bounding box center [30, 23] width 3 height 3
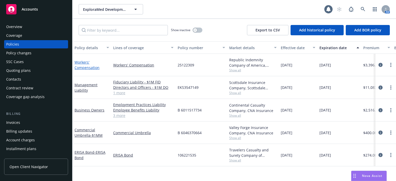
click at [91, 69] on link "Workers' Compensation" at bounding box center [87, 65] width 25 height 10
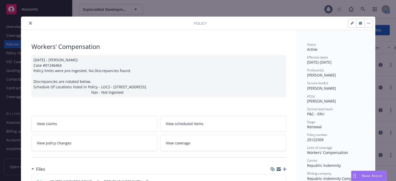
scroll to position [52, 0]
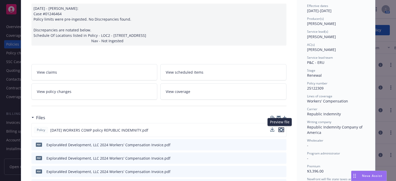
click at [282, 131] on icon "preview file" at bounding box center [281, 130] width 5 height 4
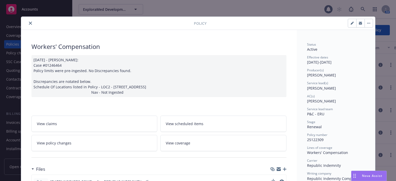
click at [29, 24] on icon "close" at bounding box center [30, 23] width 3 height 3
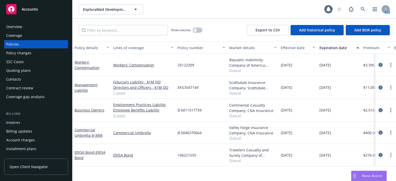
click at [28, 24] on div "Overview" at bounding box center [36, 27] width 60 height 8
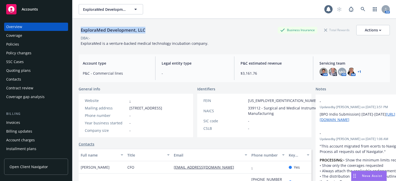
drag, startPoint x: 152, startPoint y: 30, endPoint x: 80, endPoint y: 31, distance: 71.8
click at [80, 31] on div "ExploraMed Development, LLC Business Insurance Total Rewards Actions" at bounding box center [235, 30] width 312 height 10
copy div "ExploraMed Development, LLC"
click at [35, 36] on div "Coverage" at bounding box center [36, 35] width 60 height 8
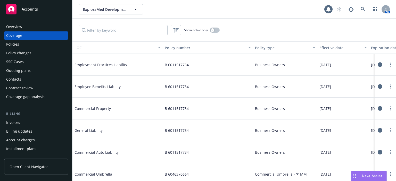
click at [33, 80] on div "Contacts" at bounding box center [36, 79] width 60 height 8
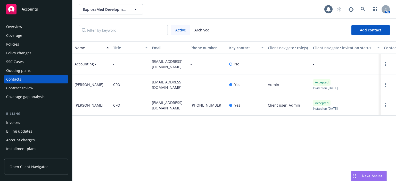
click at [44, 30] on div "Overview" at bounding box center [36, 27] width 60 height 8
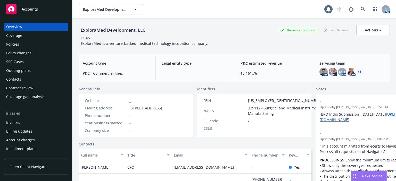
click at [16, 44] on div "Policies" at bounding box center [12, 44] width 13 height 8
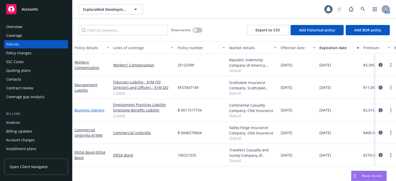
click at [86, 112] on link "Business Owners" at bounding box center [90, 110] width 30 height 5
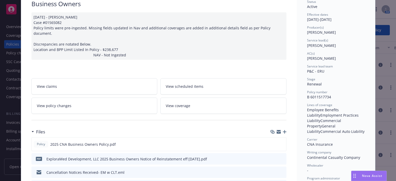
scroll to position [52, 0]
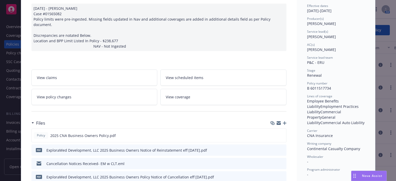
click at [280, 148] on icon "preview file" at bounding box center [282, 150] width 5 height 4
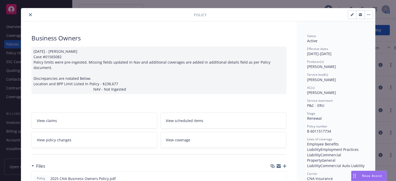
scroll to position [0, 0]
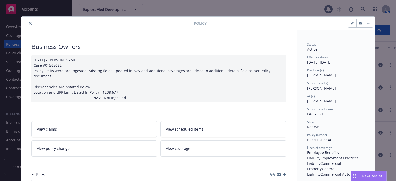
click at [29, 25] on button "close" at bounding box center [30, 23] width 6 height 6
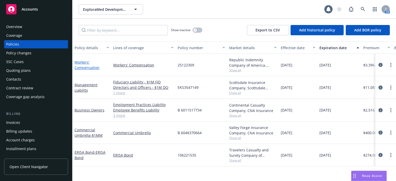
click at [93, 69] on link "Workers' Compensation" at bounding box center [87, 65] width 25 height 10
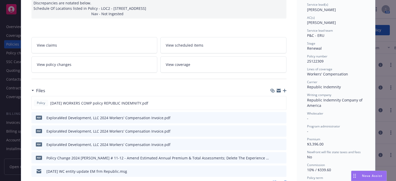
scroll to position [119, 0]
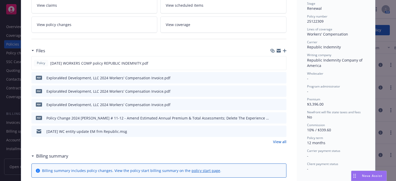
click at [91, 31] on link "View policy changes" at bounding box center [94, 25] width 126 height 16
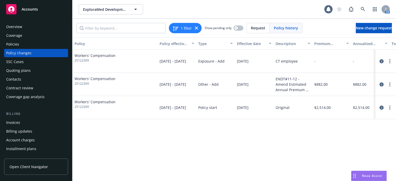
click at [25, 26] on div "Overview" at bounding box center [36, 27] width 60 height 8
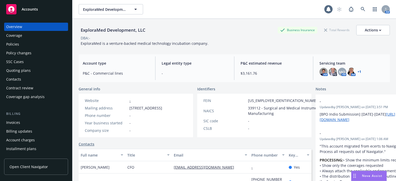
click at [40, 70] on div "Quoting plans" at bounding box center [36, 71] width 60 height 8
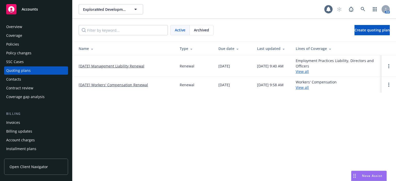
click at [116, 86] on link "[DATE] Workers' Compensation Renewal" at bounding box center [113, 84] width 69 height 5
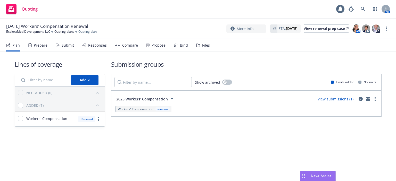
click at [205, 46] on div "Files" at bounding box center [206, 45] width 8 height 4
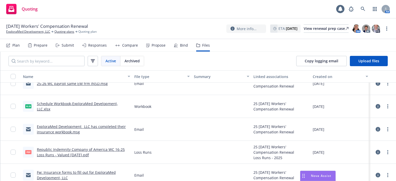
scroll to position [16, 0]
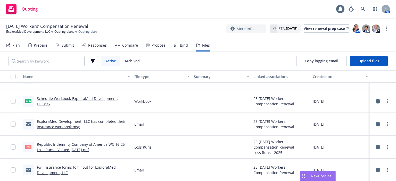
click at [65, 150] on link "Republic Indemnity Company of America WC 16-25 Loss Runs - Valued [DATE].pdf" at bounding box center [81, 147] width 88 height 10
click at [33, 33] on link "ExploraMed Development, LLC" at bounding box center [28, 31] width 44 height 5
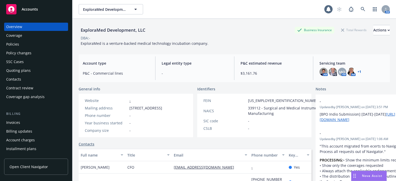
click at [42, 49] on div "Overview Coverage Policies Policy changes SSC Cases Quoting plans Contacts Cont…" at bounding box center [36, 62] width 64 height 78
click at [42, 46] on div "Policies" at bounding box center [36, 44] width 60 height 8
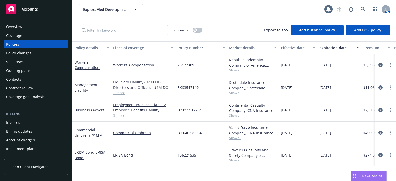
click at [41, 72] on div "Quoting plans" at bounding box center [36, 71] width 60 height 8
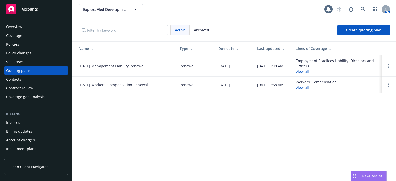
click at [110, 84] on link "[DATE] Workers' Compensation Renewal" at bounding box center [113, 84] width 69 height 5
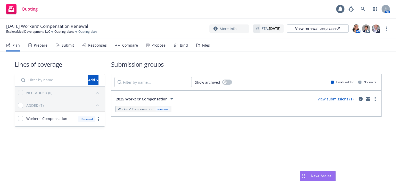
click at [43, 46] on div "Prepare" at bounding box center [41, 45] width 14 height 4
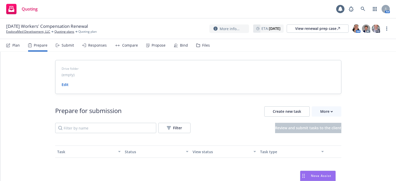
click at [66, 47] on div "Submit" at bounding box center [68, 45] width 12 height 4
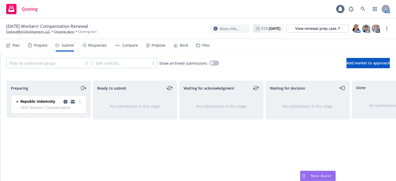
click at [16, 46] on div "Plan" at bounding box center [15, 45] width 7 height 4
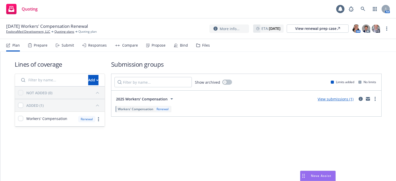
click at [342, 100] on link "View submissions (1)" at bounding box center [336, 99] width 36 height 5
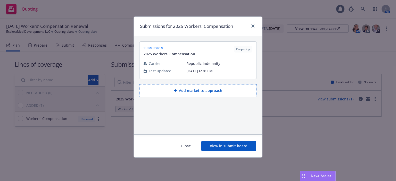
click at [174, 89] on button "Add market to approach" at bounding box center [198, 90] width 118 height 13
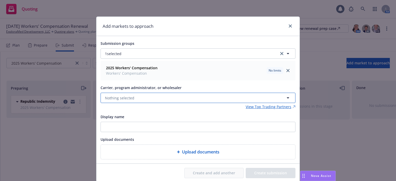
click at [116, 99] on span "Nothing selected" at bounding box center [119, 98] width 29 height 5
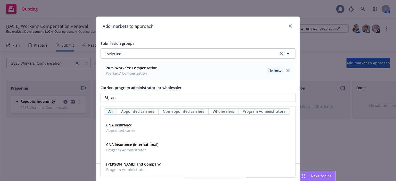
type input "cna"
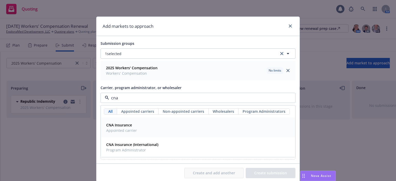
click at [115, 129] on span "Appointed carrier" at bounding box center [121, 130] width 31 height 5
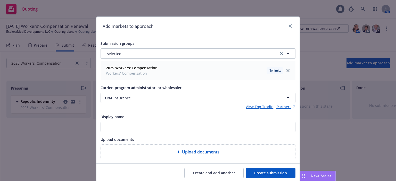
click at [251, 176] on button "Create submission" at bounding box center [271, 173] width 50 height 10
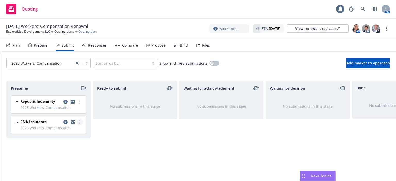
click at [80, 122] on icon "more" at bounding box center [80, 122] width 1 height 4
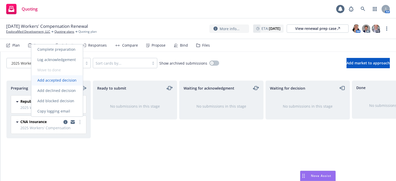
click at [57, 82] on span "Add accepted decision" at bounding box center [57, 80] width 52 height 5
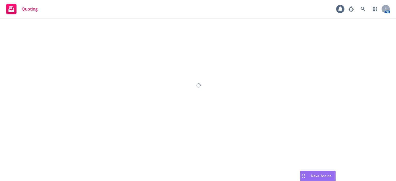
select select "12"
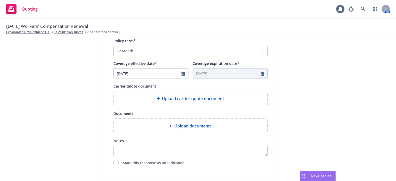
scroll to position [207, 0]
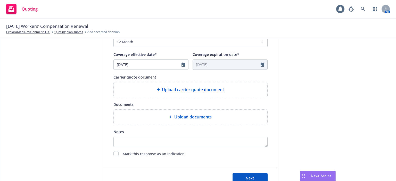
click at [168, 90] on span "Upload carrier quote document" at bounding box center [193, 90] width 62 height 6
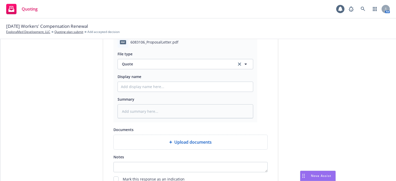
scroll to position [248, 0]
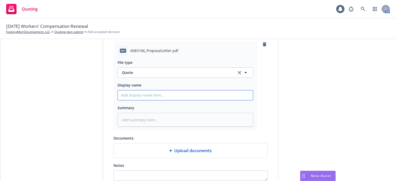
click at [136, 100] on input "Display name" at bounding box center [185, 96] width 135 height 10
type textarea "x"
type input "2"
type textarea "x"
type input "25"
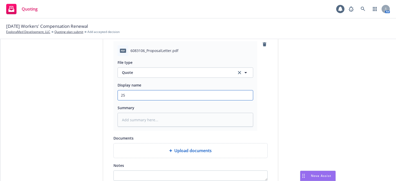
type textarea "x"
type input "25-"
type textarea "x"
type input "25-2"
type textarea "x"
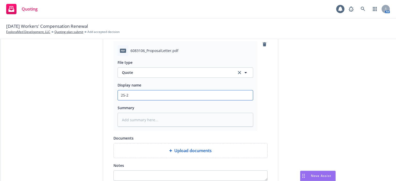
type input "25-26"
type textarea "x"
type input "25-26"
type textarea "x"
type input "25-26 W"
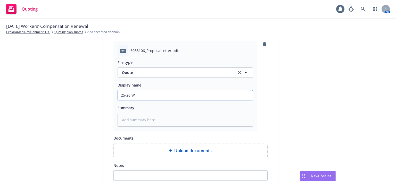
type textarea "x"
type input "25-26 WC"
type textarea "x"
type input "25-26 WC q"
type textarea "x"
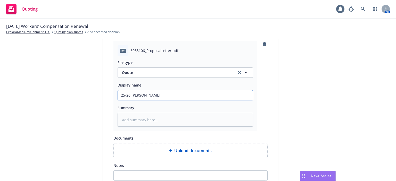
type input "25-26 WC quo"
type textarea "x"
type input "25-26 WC quot"
type textarea "x"
type input "25-26 WC quote"
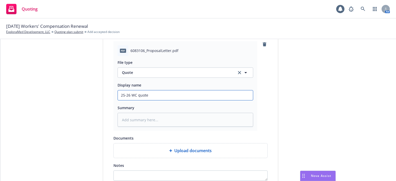
type textarea "x"
type input "25-26 WC quote"
type textarea "x"
type input "25-26 WC quote CN"
type textarea "x"
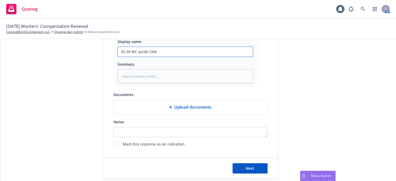
scroll to position [299, 0]
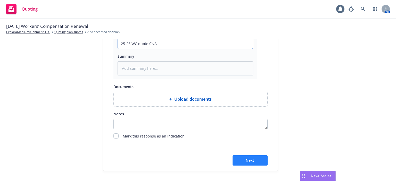
type input "25-26 WC quote CNA"
click at [251, 161] on span "Next" at bounding box center [250, 160] width 9 height 5
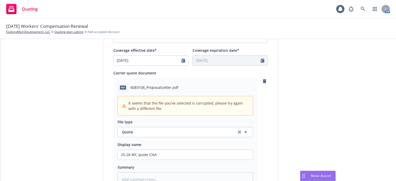
scroll to position [218, 0]
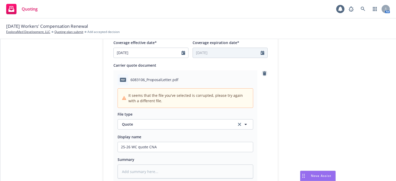
click at [263, 72] on icon "remove" at bounding box center [265, 74] width 4 height 4
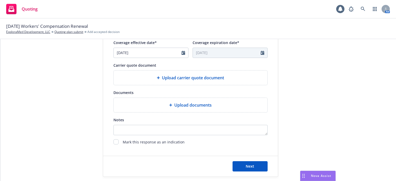
click at [213, 83] on div "Upload carrier quote document" at bounding box center [191, 78] width 154 height 14
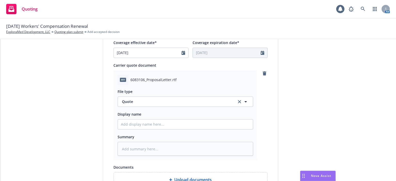
click at [149, 119] on div "Display name" at bounding box center [186, 120] width 136 height 19
click at [149, 124] on input "Display name" at bounding box center [185, 125] width 135 height 10
type textarea "x"
type input "2"
type textarea "x"
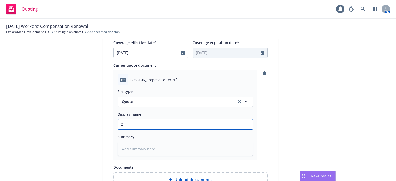
type input "25"
type textarea "x"
type input "25-"
type textarea "x"
type input "25-2"
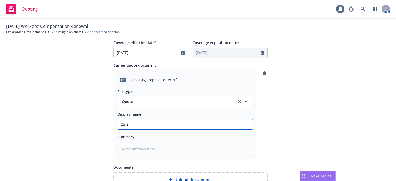
type textarea "x"
type input "25-26"
type textarea "x"
type input "25-26"
type textarea "x"
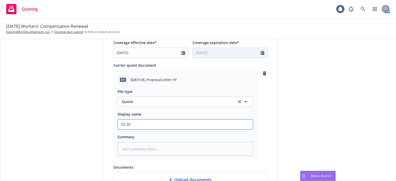
type input "25-26 W"
type textarea "x"
type input "25-26 WC"
type textarea "x"
type input "25-26 WC"
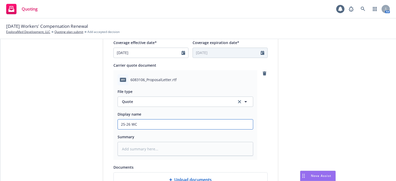
type textarea "x"
type input "25-26 WC q"
type textarea "x"
type input "25-26 WC quo"
type textarea "x"
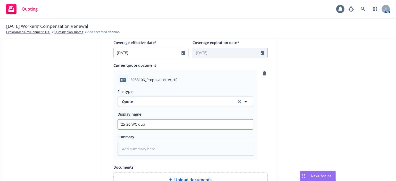
type input "25-26 WC quot"
type textarea "x"
type input "25-26 WC quote"
type textarea "x"
type input "25-26 WC quote"
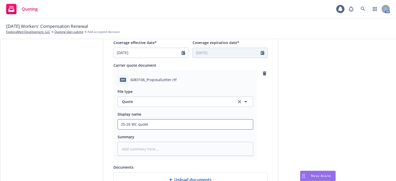
type textarea "x"
type input "25-26 WC quote C"
type textarea "x"
type input "25-26 WC quote CN"
type textarea "x"
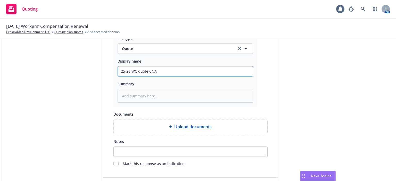
scroll to position [299, 0]
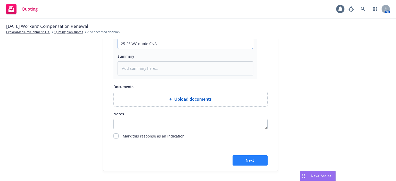
type input "25-26 WC quote CNA"
click at [246, 159] on span "Next" at bounding box center [250, 160] width 9 height 5
type textarea "x"
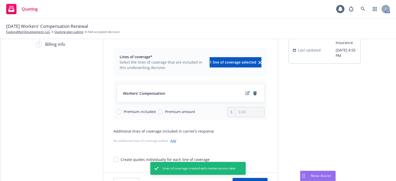
scroll to position [51, 0]
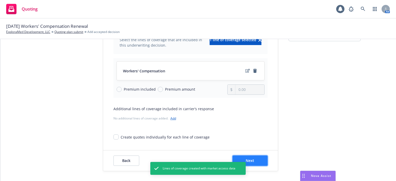
click at [246, 161] on span "Next" at bounding box center [250, 160] width 9 height 5
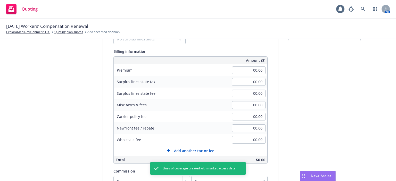
click at [242, 66] on div "00.00" at bounding box center [249, 70] width 37 height 11
click at [242, 67] on input "00.00" at bounding box center [249, 71] width 34 height 8
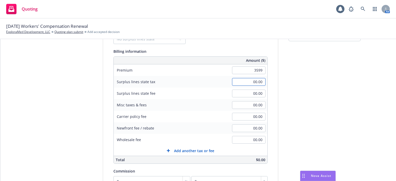
type input "3,599.00"
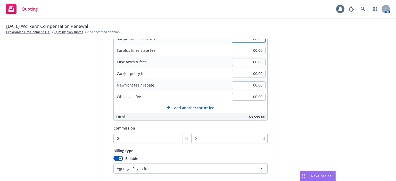
scroll to position [103, 0]
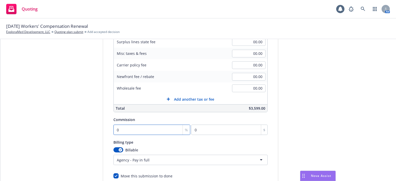
click at [126, 131] on input "0" at bounding box center [152, 130] width 77 height 10
type input "1"
type input "35.99"
type input "15"
type input "539.85"
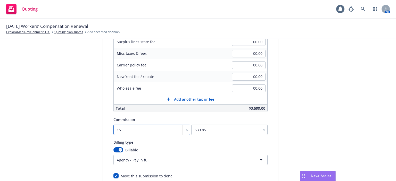
type input "15"
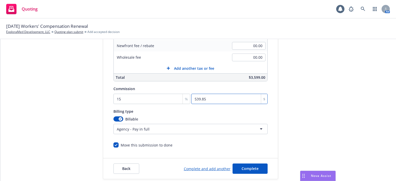
scroll to position [142, 0]
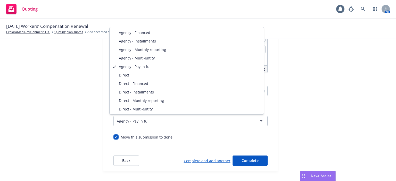
click at [131, 125] on html "Quoting 1 AM [DATE] Workers' Compensation Renewal ExploraMed Development, LLC Q…" at bounding box center [198, 90] width 396 height 181
select select "DIRECT"
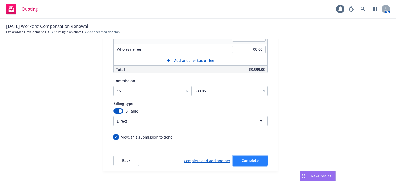
click at [242, 159] on span "Complete" at bounding box center [250, 160] width 17 height 5
